Goal: Information Seeking & Learning: Find specific fact

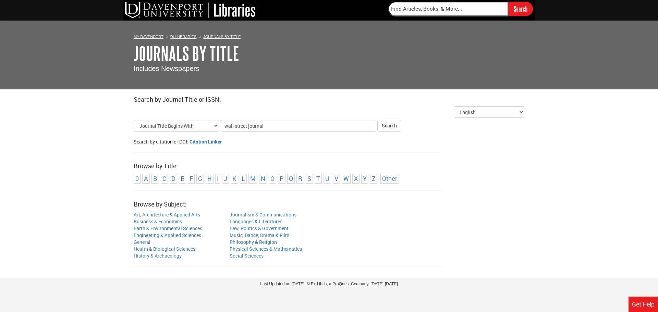
type input "wall street journal"
click at [377, 120] on button "Search" at bounding box center [389, 126] width 24 height 12
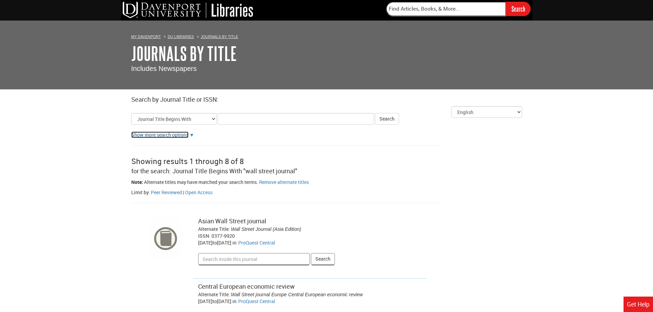
click at [188, 134] on link "Show more search options" at bounding box center [159, 135] width 57 height 7
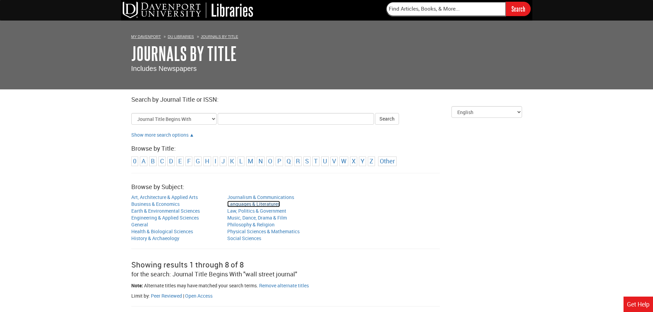
click at [275, 204] on link "Languages & Literatures" at bounding box center [253, 204] width 53 height 7
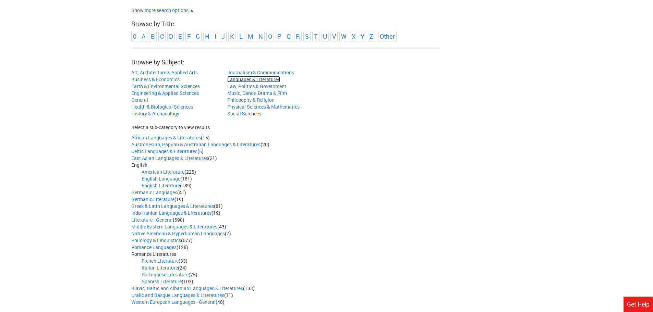
scroll to position [137, 0]
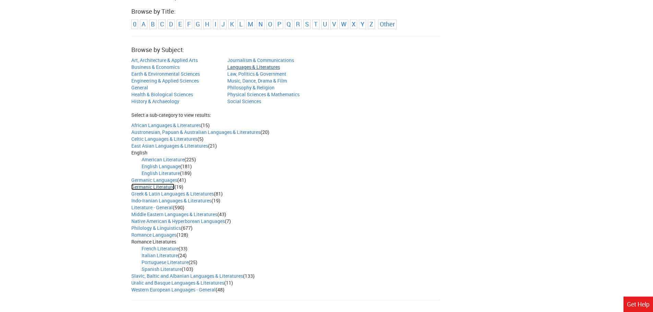
click at [157, 190] on link "Germanic Literature" at bounding box center [152, 187] width 43 height 7
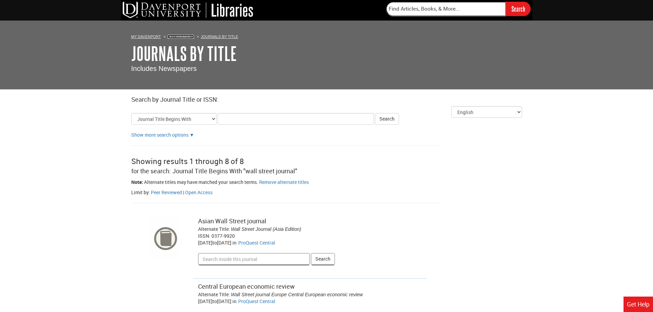
click at [187, 36] on link "DU Libraries" at bounding box center [181, 37] width 26 height 4
